Goal: Check status: Check status

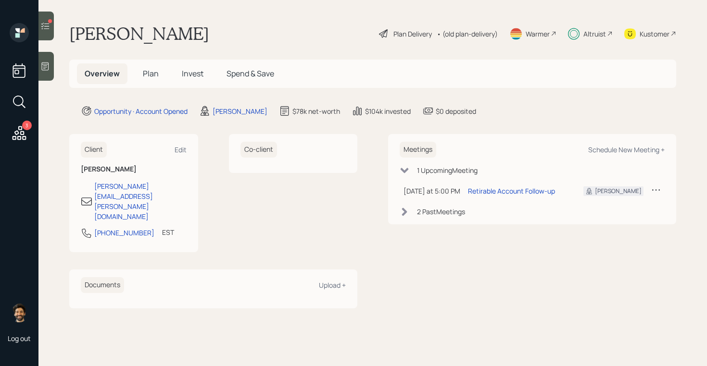
click at [150, 76] on span "Plan" at bounding box center [151, 73] width 16 height 11
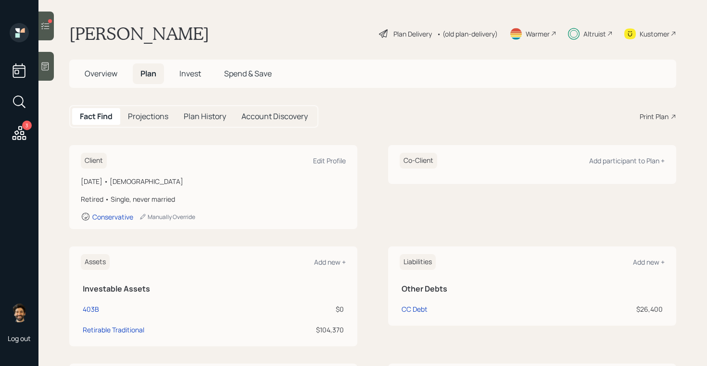
click at [187, 74] on span "Invest" at bounding box center [190, 73] width 22 height 11
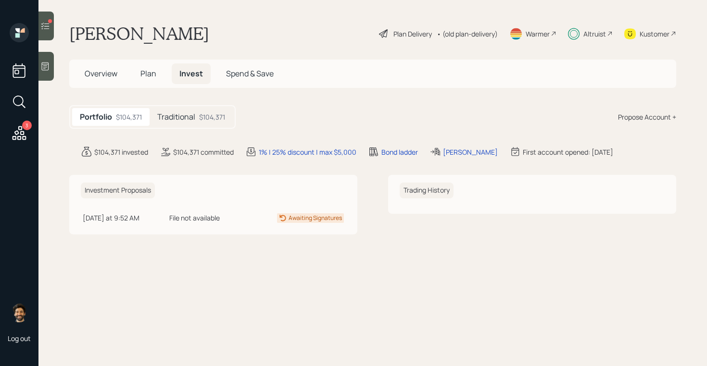
click at [176, 125] on div "Traditional $104,371" at bounding box center [191, 117] width 83 height 18
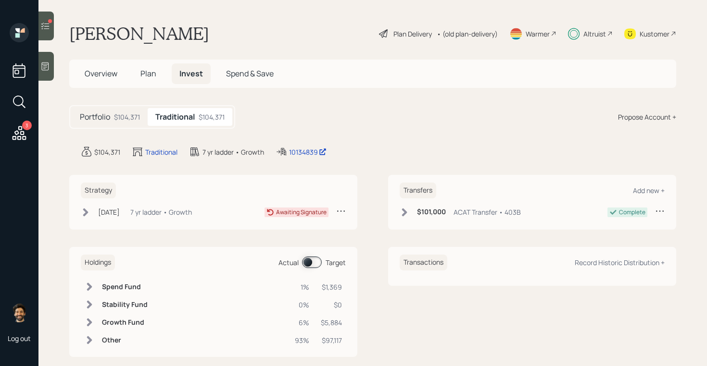
click at [48, 31] on div at bounding box center [45, 26] width 15 height 29
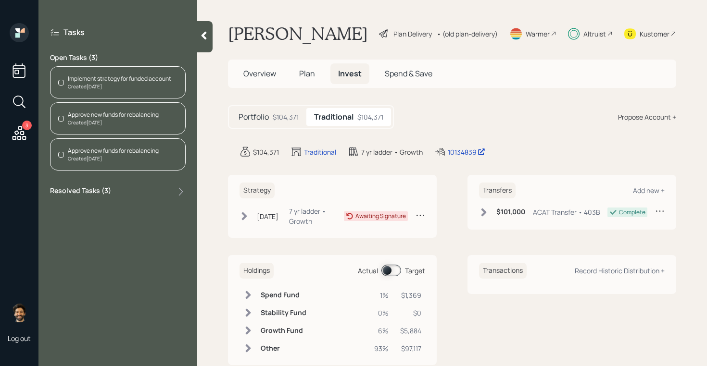
click at [200, 34] on icon at bounding box center [204, 36] width 10 height 10
